Goal: Information Seeking & Learning: Learn about a topic

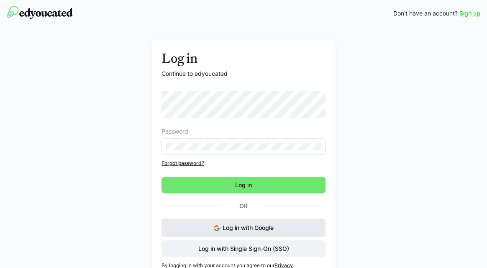
click at [236, 223] on button "Log in with Google" at bounding box center [244, 227] width 164 height 18
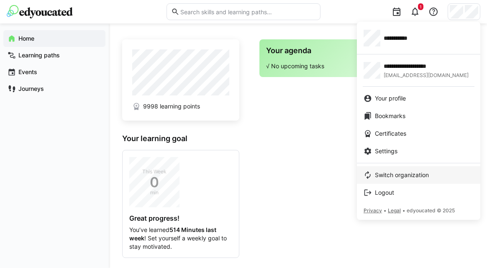
click at [391, 175] on span "Switch organization" at bounding box center [402, 175] width 54 height 8
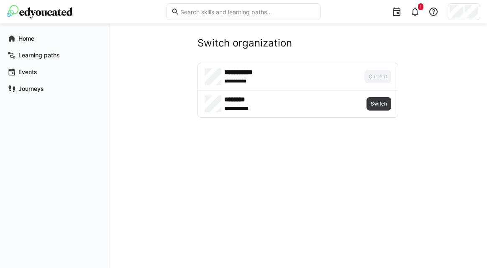
click at [239, 102] on h4 "********" at bounding box center [257, 99] width 67 height 8
click at [372, 105] on span "Switch" at bounding box center [379, 103] width 18 height 7
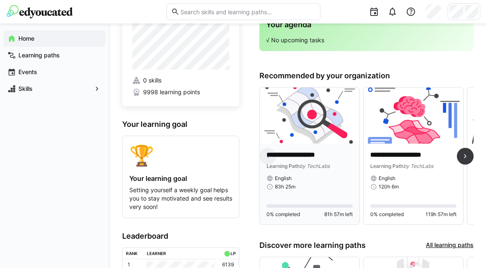
scroll to position [26, 0]
click at [459, 156] on span at bounding box center [465, 155] width 17 height 17
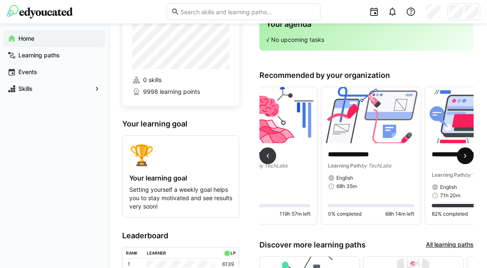
scroll to position [0, 198]
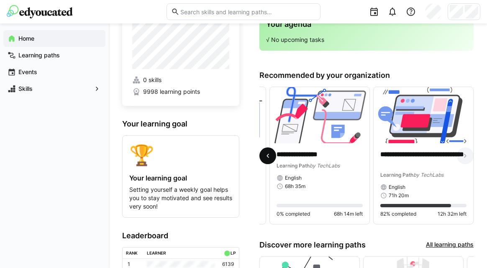
click at [271, 157] on eds-icon at bounding box center [268, 155] width 8 height 8
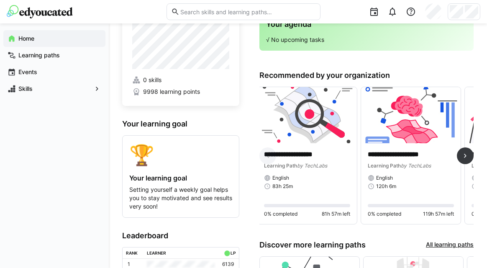
scroll to position [0, 0]
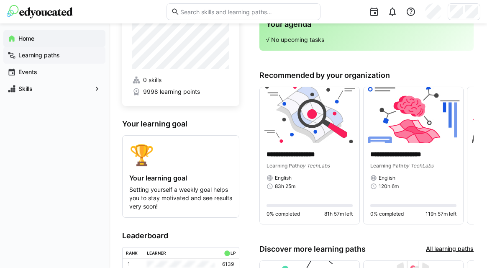
click at [65, 57] on span "Learning paths" at bounding box center [59, 55] width 84 height 8
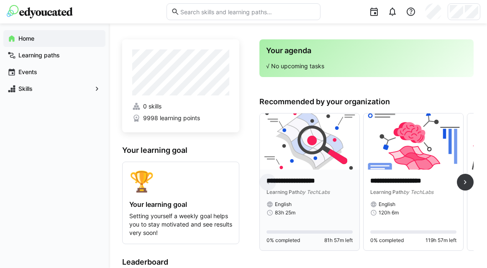
click at [294, 168] on img at bounding box center [310, 141] width 100 height 56
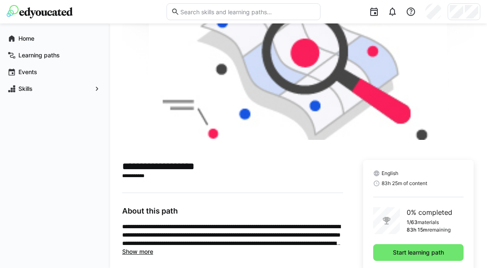
scroll to position [81, 0]
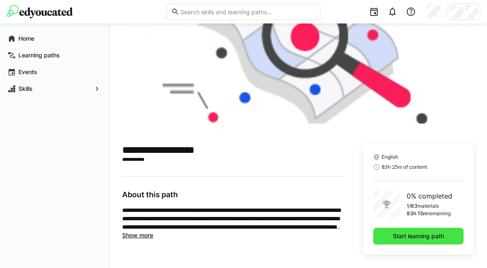
click at [408, 230] on span "Start learning path" at bounding box center [418, 236] width 90 height 17
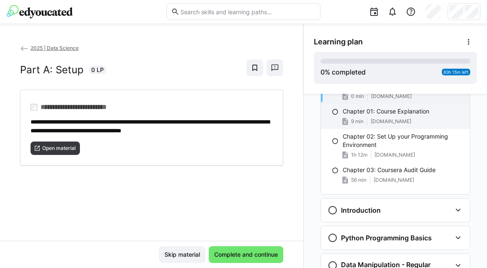
scroll to position [60, 0]
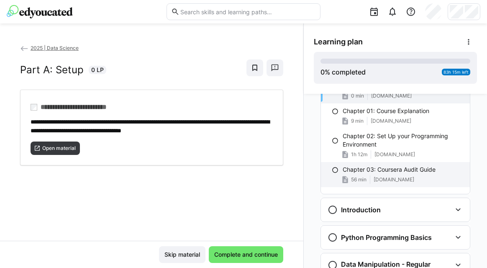
click at [364, 171] on p "Chapter 03: Coursera Audit Guide" at bounding box center [389, 169] width 93 height 8
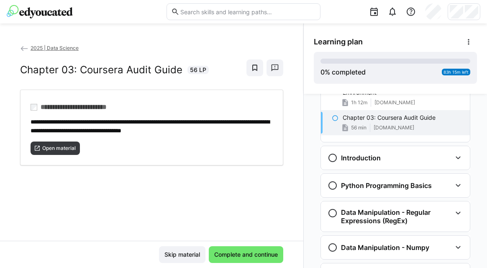
scroll to position [113, 0]
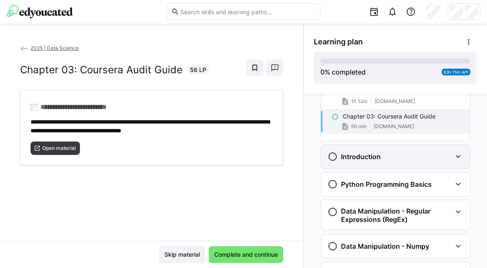
click at [364, 159] on h3 "Introduction" at bounding box center [361, 156] width 40 height 8
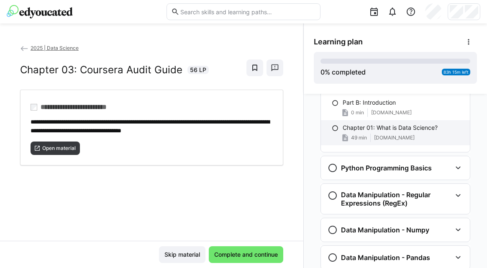
scroll to position [196, 0]
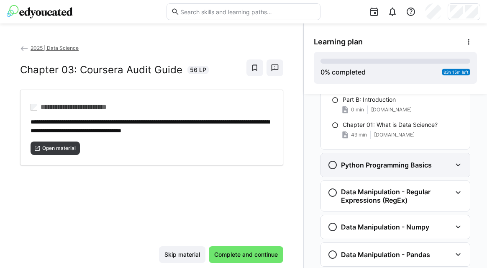
click at [364, 165] on h3 "Python Programming Basics" at bounding box center [386, 165] width 91 height 8
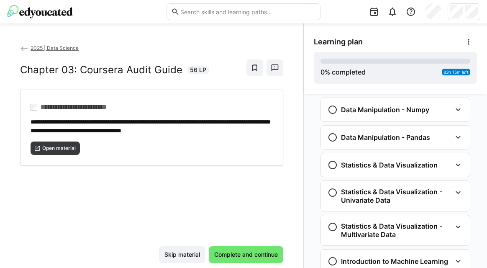
scroll to position [677, 0]
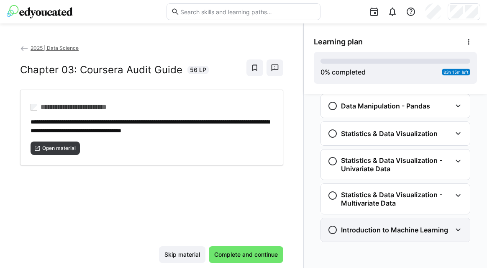
click at [375, 228] on h3 "Introduction to Machine Learning" at bounding box center [394, 230] width 107 height 8
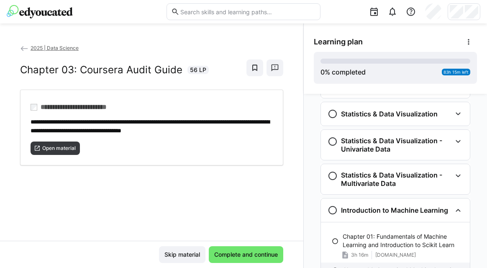
scroll to position [694, 0]
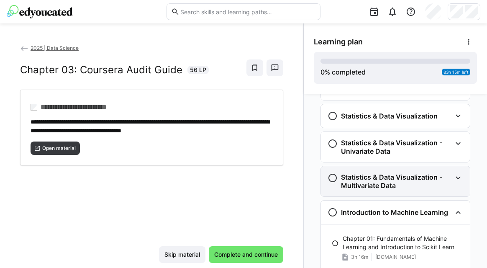
click at [366, 181] on h3 "Statistics & Data Visualization - Multivariate Data" at bounding box center [396, 181] width 110 height 17
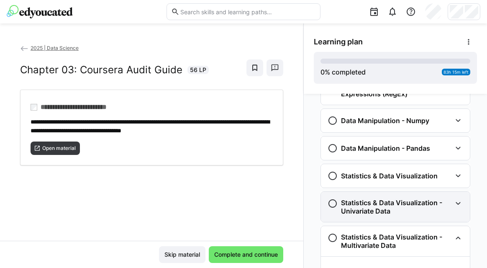
scroll to position [633, 0]
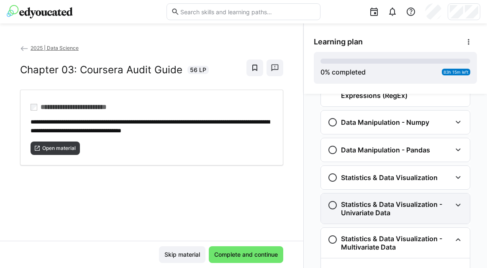
click at [367, 176] on h3 "Statistics & Data Visualization" at bounding box center [389, 177] width 97 height 8
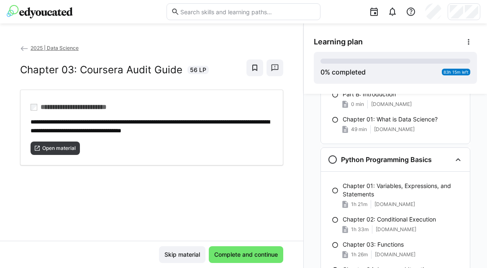
scroll to position [197, 0]
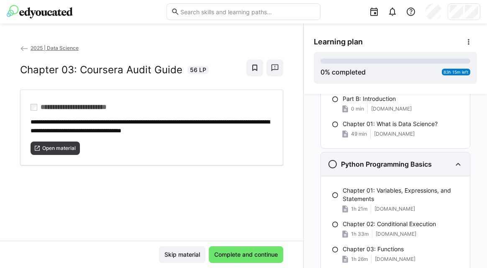
click at [368, 167] on h3 "Python Programming Basics" at bounding box center [386, 164] width 91 height 8
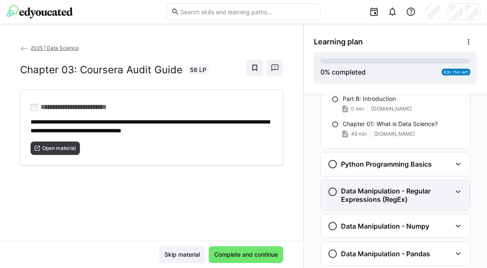
click at [370, 191] on h3 "Data Manipulation - Regular Expressions (RegEx)" at bounding box center [396, 195] width 110 height 17
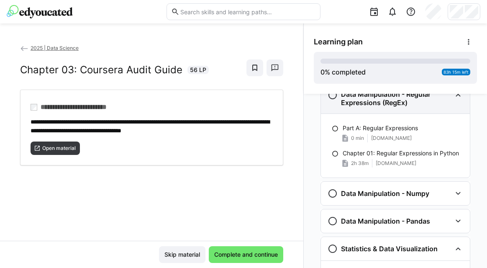
scroll to position [295, 0]
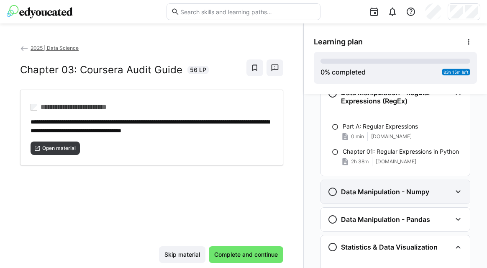
click at [369, 192] on h3 "Data Manipulation - Numpy" at bounding box center [385, 191] width 88 height 8
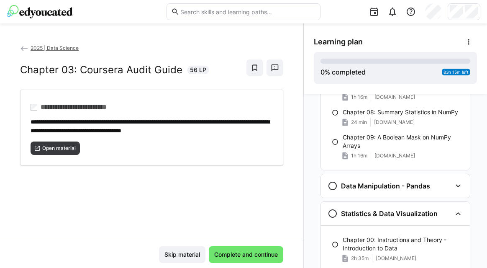
scroll to position [651, 0]
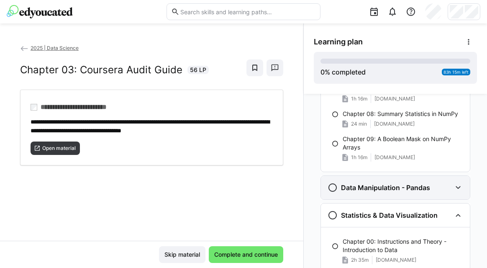
click at [361, 185] on h3 "Data Manipulation - Pandas" at bounding box center [385, 187] width 89 height 8
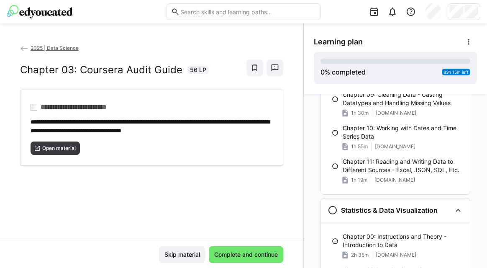
scroll to position [1055, 0]
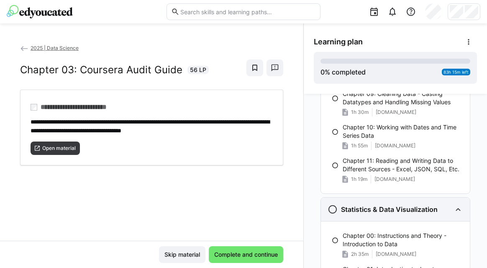
click at [359, 206] on h3 "Statistics & Data Visualization" at bounding box center [389, 209] width 97 height 8
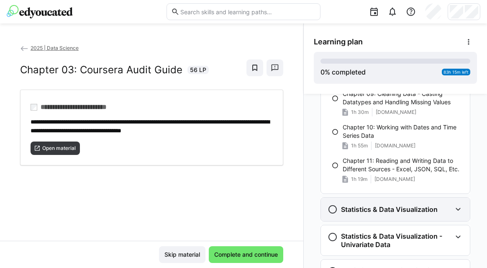
click at [359, 206] on h3 "Statistics & Data Visualization" at bounding box center [389, 209] width 97 height 8
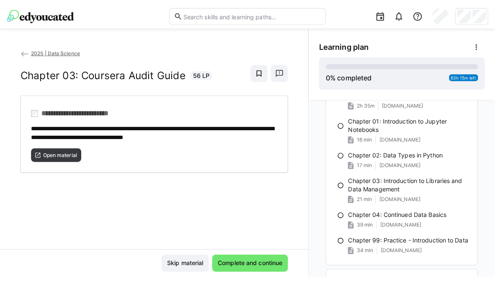
scroll to position [1214, 0]
